Goal: Find specific page/section: Find specific page/section

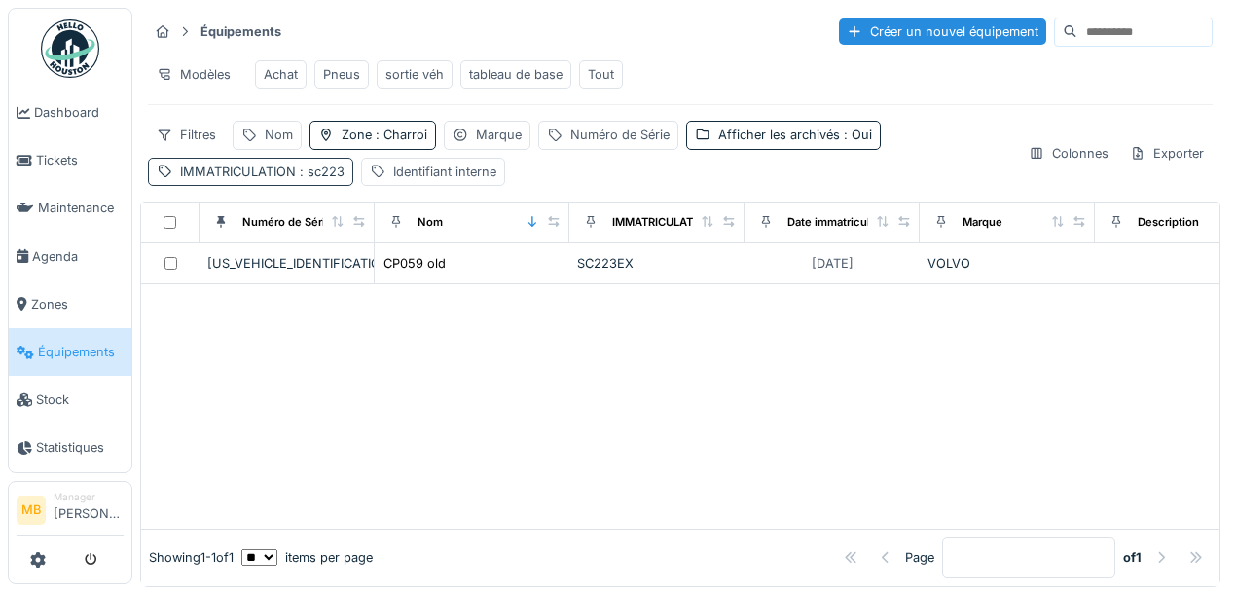
click at [328, 172] on span ": sc223" at bounding box center [320, 171] width 49 height 15
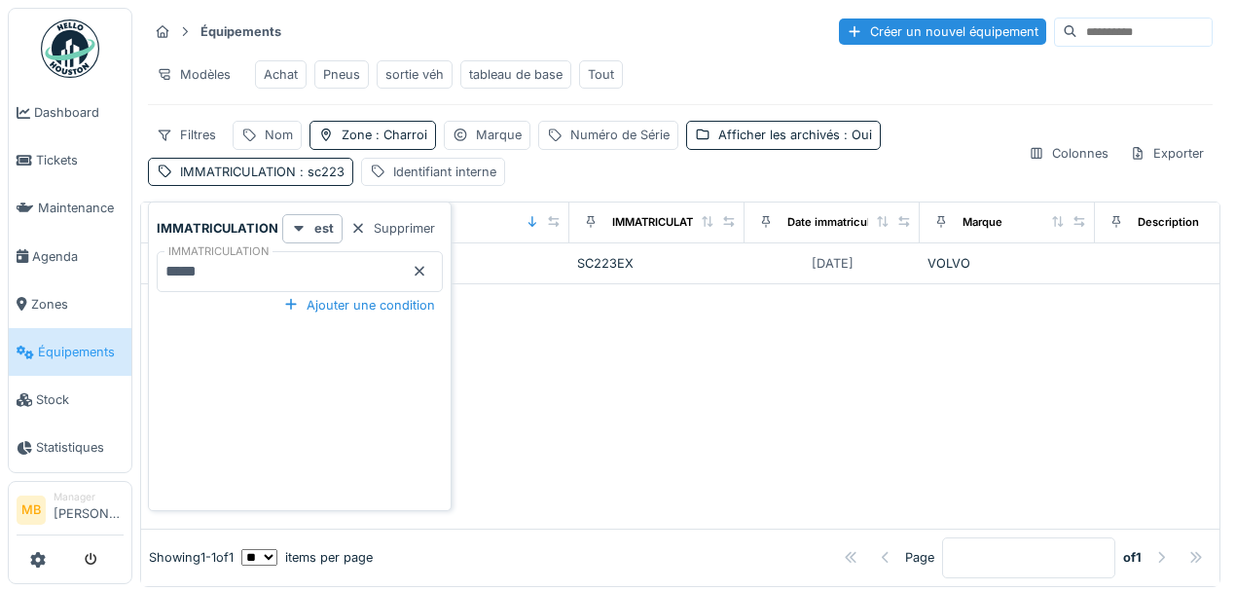
click at [414, 272] on icon at bounding box center [420, 271] width 16 height 13
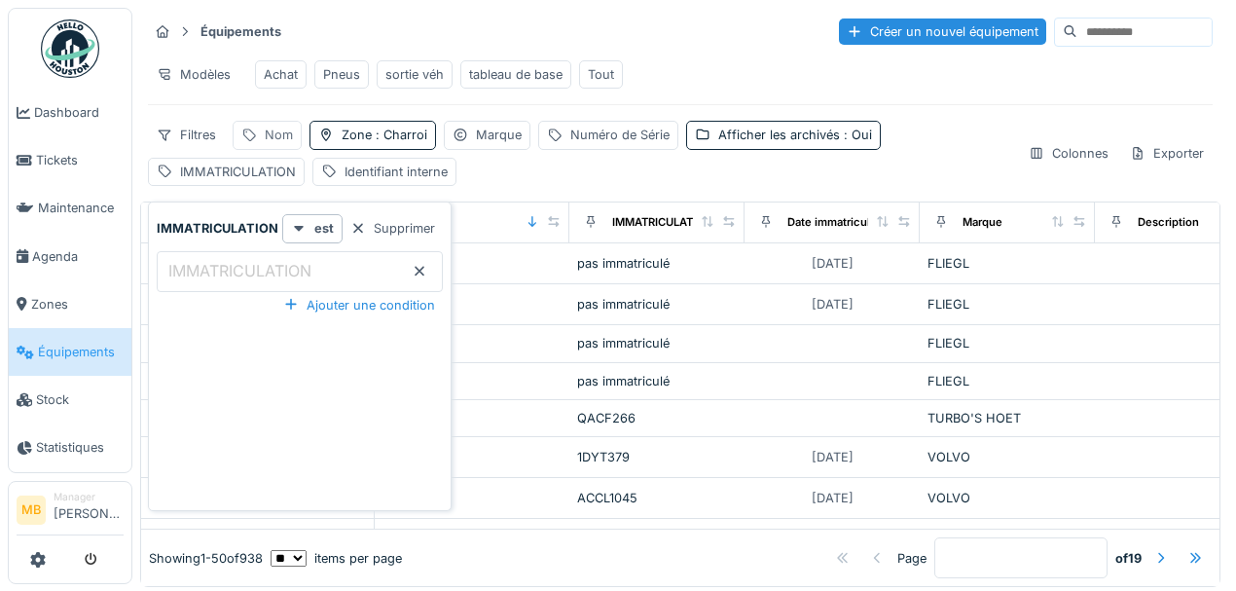
click at [273, 144] on div "Nom" at bounding box center [279, 135] width 28 height 18
